Goal: Navigation & Orientation: Find specific page/section

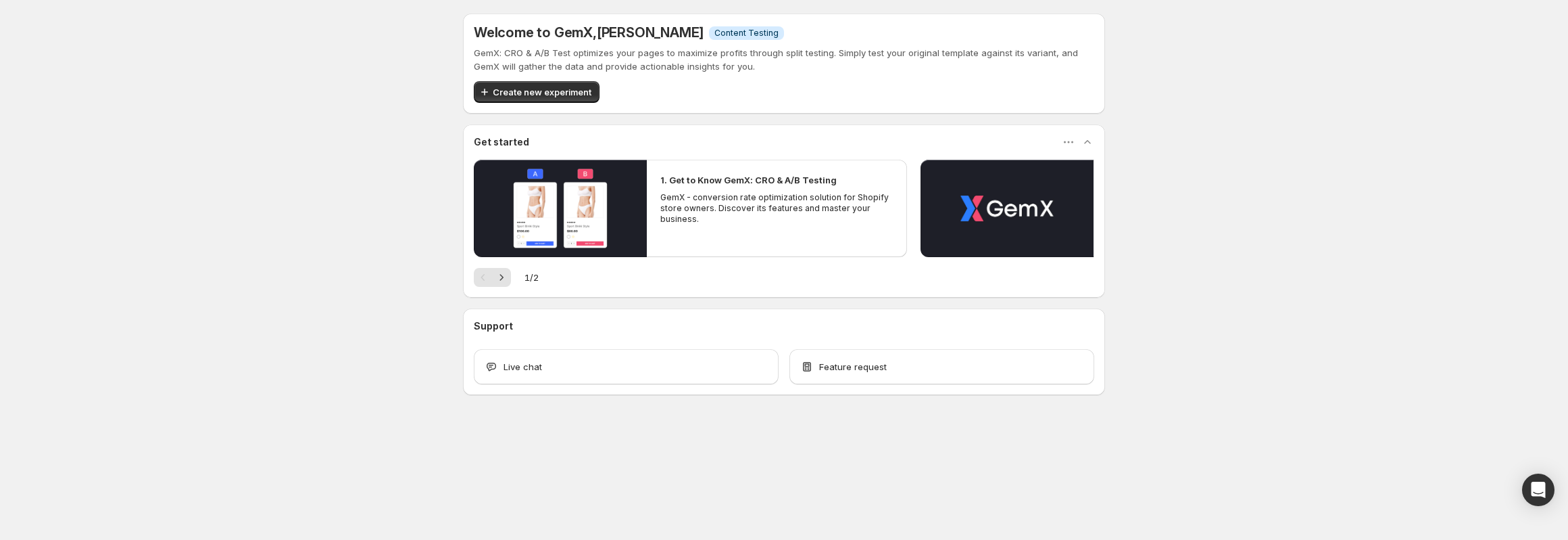
click at [1545, 95] on div "Welcome to GemX , [PERSON_NAME] Info Content Testing GemX: CRO & A/B Test optim…" at bounding box center [784, 234] width 1568 height 468
click at [1529, 496] on div "Open Intercom Messenger" at bounding box center [1539, 490] width 36 height 36
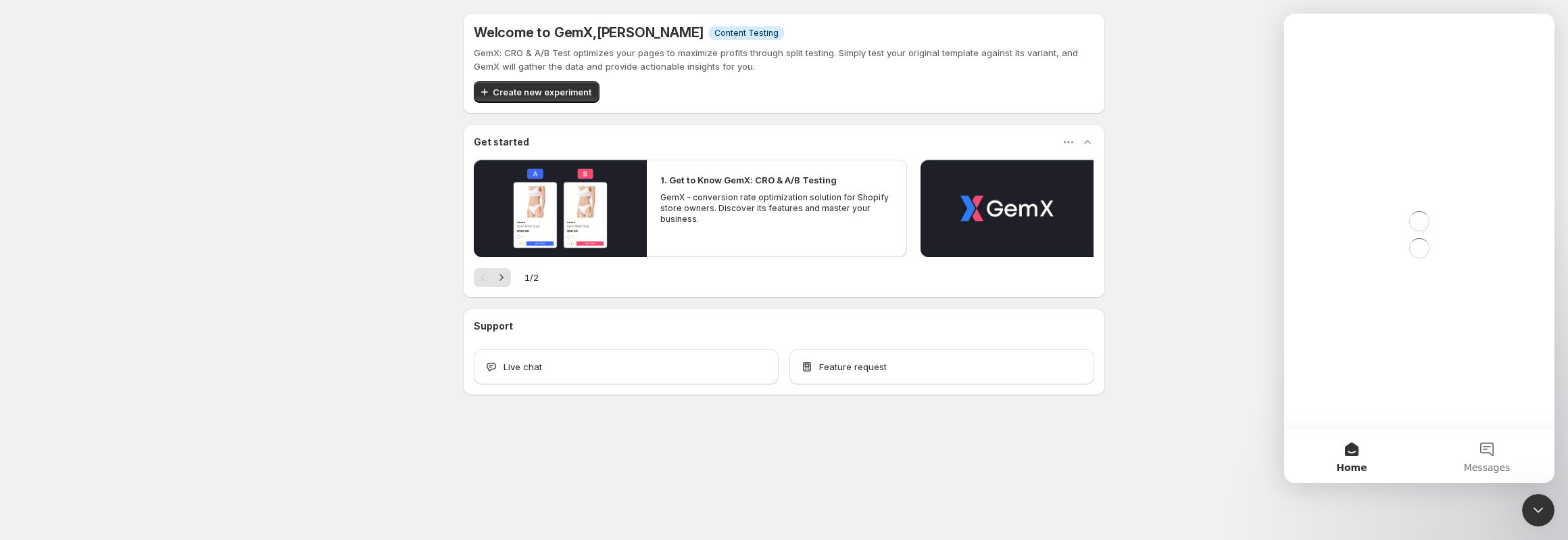
click at [1539, 490] on body "Welcome to GemX , [PERSON_NAME] Info Content Testing GemX: CRO & A/B Test optim…" at bounding box center [784, 270] width 1568 height 540
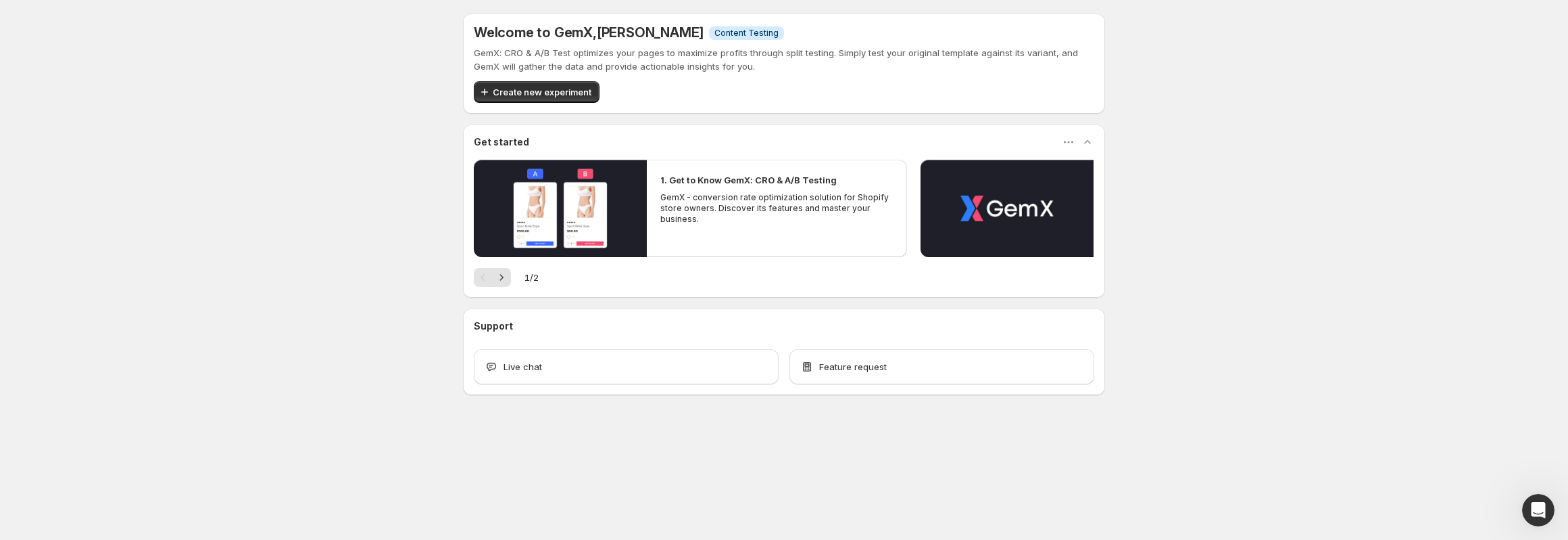
click at [1535, 505] on icon "Open Intercom Messenger" at bounding box center [1538, 510] width 23 height 23
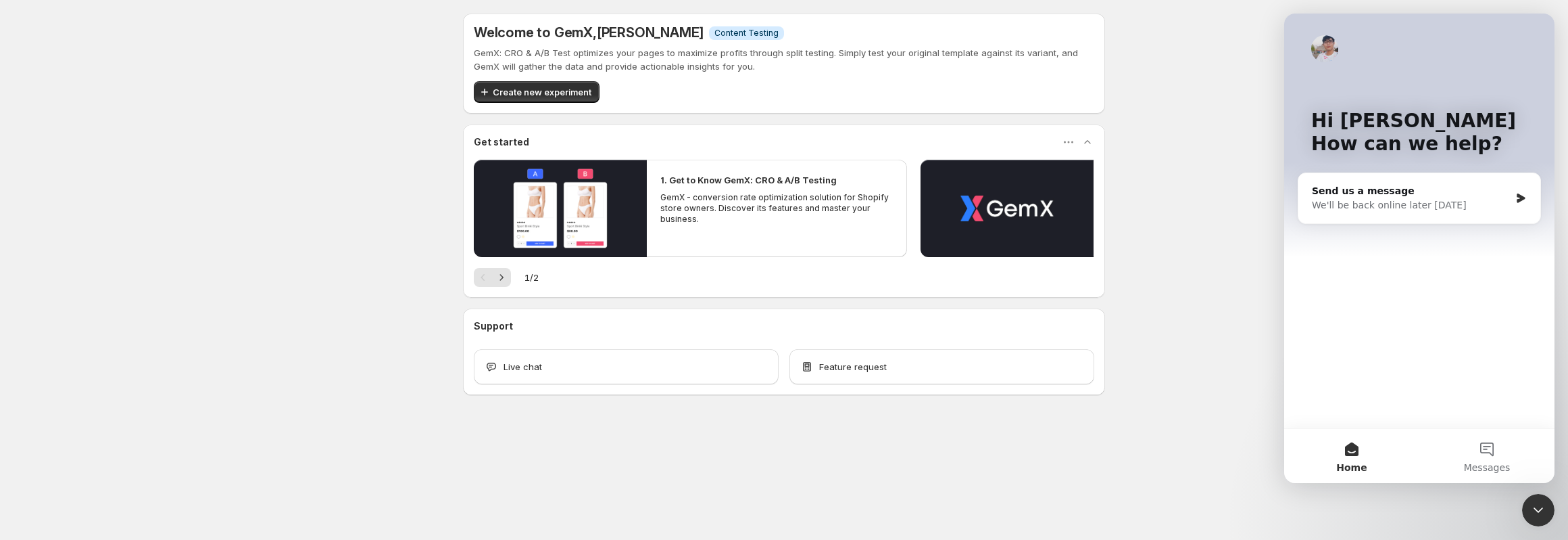
click at [1535, 505] on icon "Close Intercom Messenger" at bounding box center [1538, 509] width 16 height 16
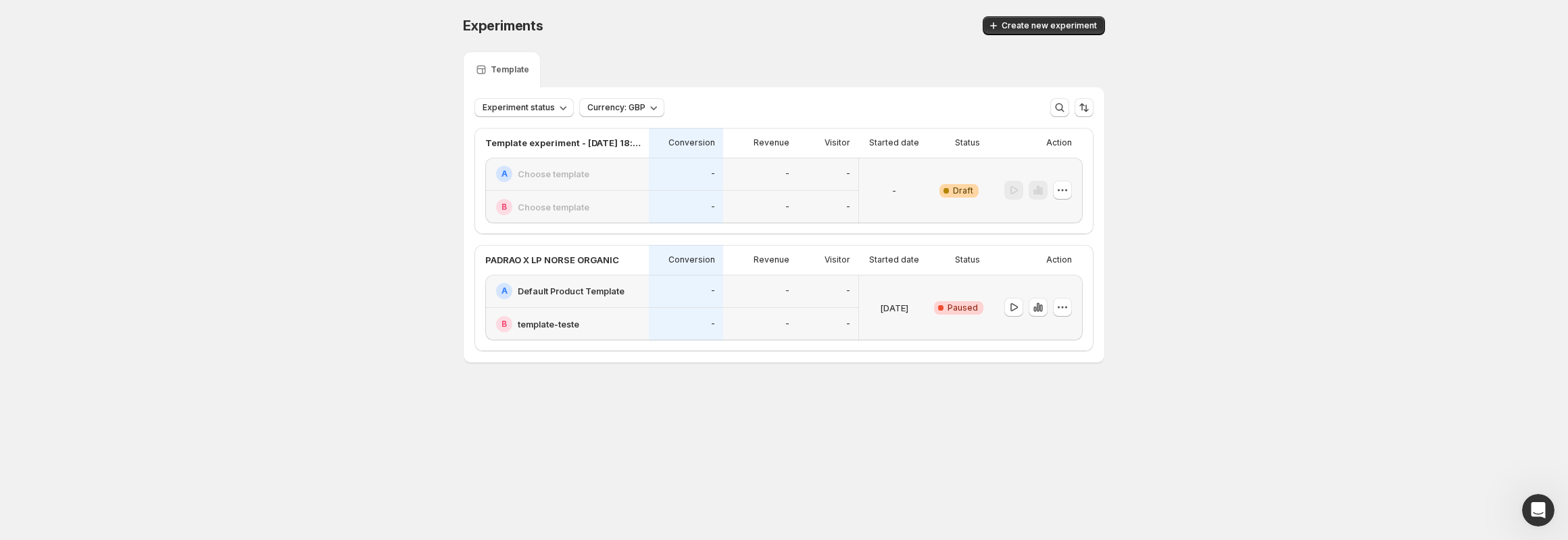
click at [147, 49] on div "Experiments. This page is ready Experiments Create new experiment Template Expe…" at bounding box center [784, 218] width 1568 height 436
click at [320, 166] on div "Experiments. This page is ready Experiments Create new experiment Template Expe…" at bounding box center [784, 218] width 1568 height 436
